Goal: Task Accomplishment & Management: Complete application form

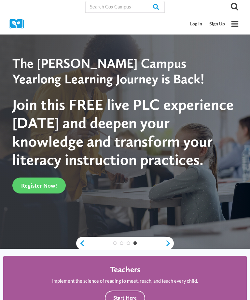
click at [200, 25] on link "Log In" at bounding box center [196, 24] width 19 height 12
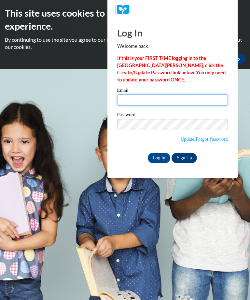
click at [136, 100] on input "Email" at bounding box center [172, 99] width 111 height 11
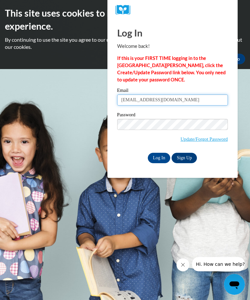
type input "aatkins070@gmail.com"
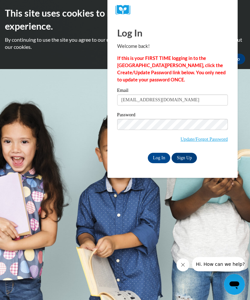
click at [159, 159] on input "Log In" at bounding box center [159, 158] width 23 height 10
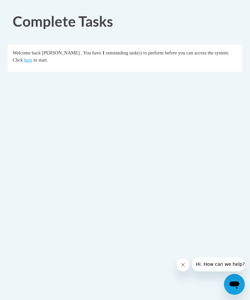
click at [24, 61] on link "here" at bounding box center [28, 59] width 8 height 5
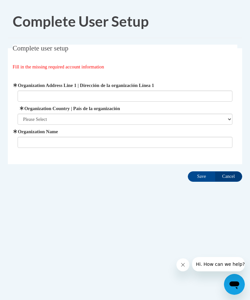
click at [188, 88] on label "Organization Address Line 1 | Dirección de la organización Línea 1" at bounding box center [125, 85] width 215 height 7
click at [188, 90] on input "Organization Address Line 1 | Dirección de la organización Línea 1" at bounding box center [125, 95] width 215 height 11
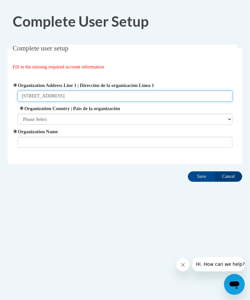
type input "4600 Alexander Drive Alpharetta GA 30004"
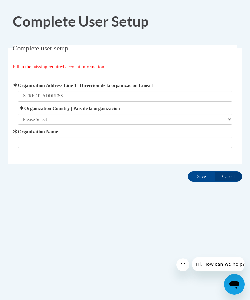
click at [143, 119] on select "Please Select United States | Estados Unidos Outside of the United States | Fue…" at bounding box center [125, 119] width 215 height 11
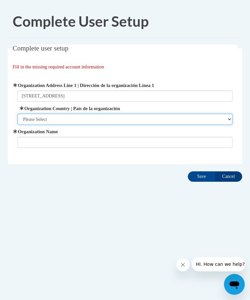
select select "ad49bcad-a171-4b2e-b99c-48b446064914"
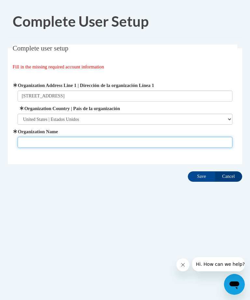
click at [168, 145] on input "Organization Name" at bounding box center [125, 142] width 215 height 11
click at [120, 137] on input "O💐" at bounding box center [125, 142] width 215 height 11
click at [155, 146] on input "O💐" at bounding box center [125, 142] width 215 height 11
type input "O2B Kids"
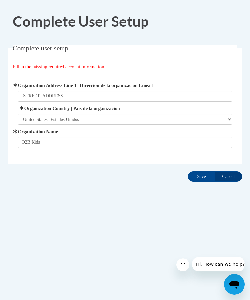
click at [196, 178] on input "Save" at bounding box center [201, 176] width 27 height 10
click at [202, 174] on input "Save" at bounding box center [201, 176] width 27 height 10
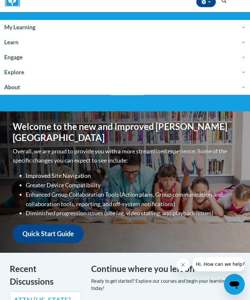
scroll to position [76, 0]
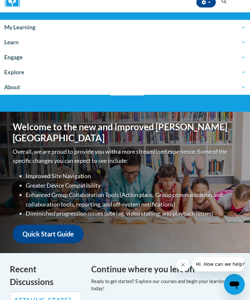
click at [22, 76] on link "Explore" at bounding box center [125, 72] width 250 height 15
click at [238, 71] on span "Explore" at bounding box center [125, 72] width 242 height 8
click at [244, 71] on span "Explore" at bounding box center [125, 72] width 242 height 8
click at [19, 35] on link "Learn" at bounding box center [125, 42] width 250 height 15
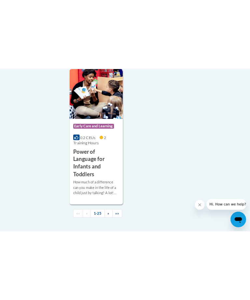
scroll to position [4115, 0]
